Goal: Transaction & Acquisition: Obtain resource

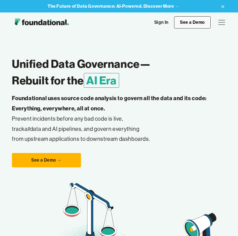
click at [193, 20] on link "See a Demo" at bounding box center [192, 22] width 37 height 12
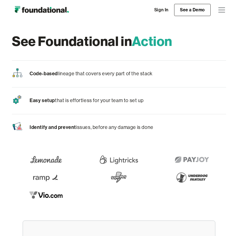
drag, startPoint x: 29, startPoint y: 75, endPoint x: 154, endPoint y: 73, distance: 125.1
click at [154, 73] on div "Code-based lineage that covers every part of the stack" at bounding box center [119, 74] width 214 height 27
copy p "Code-based lineage that covers every part of the stack"
